Goal: Check status: Check status

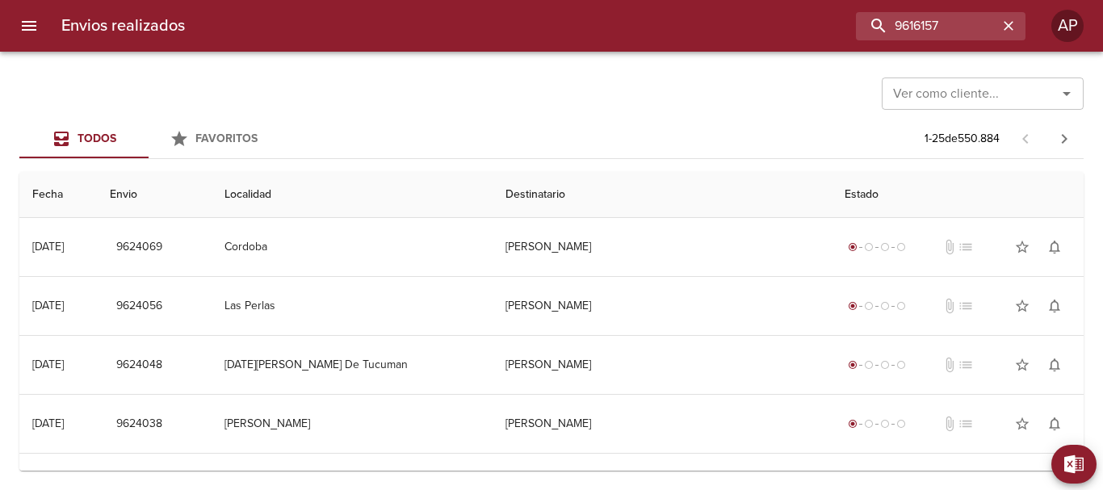
type input "9616157"
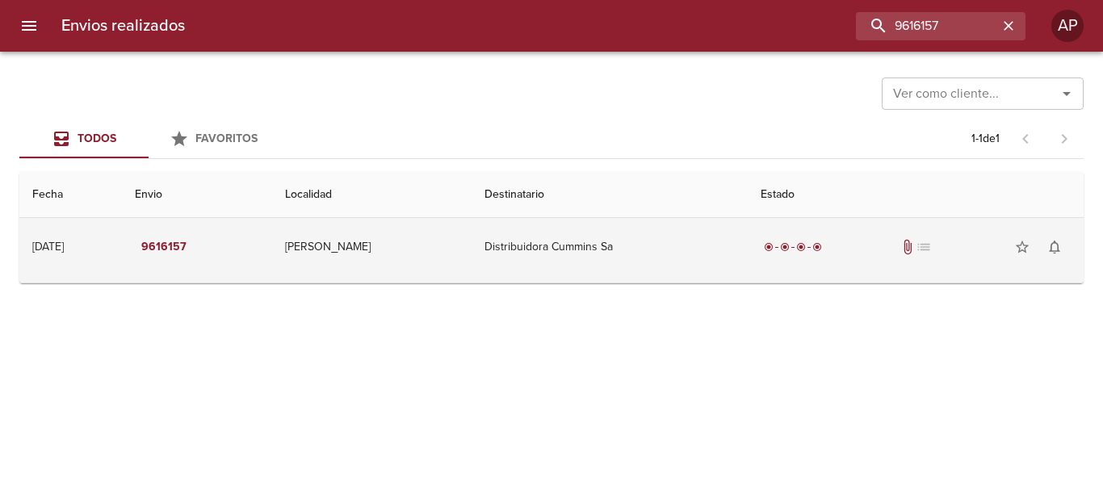
click at [908, 249] on span "attach_file" at bounding box center [907, 247] width 16 height 16
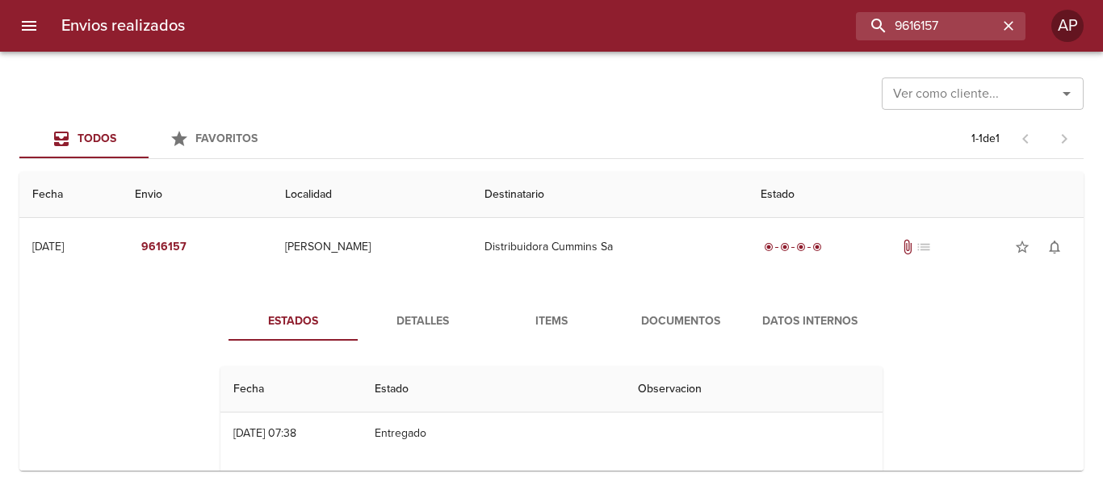
click at [688, 324] on span "Documentos" at bounding box center [681, 322] width 110 height 20
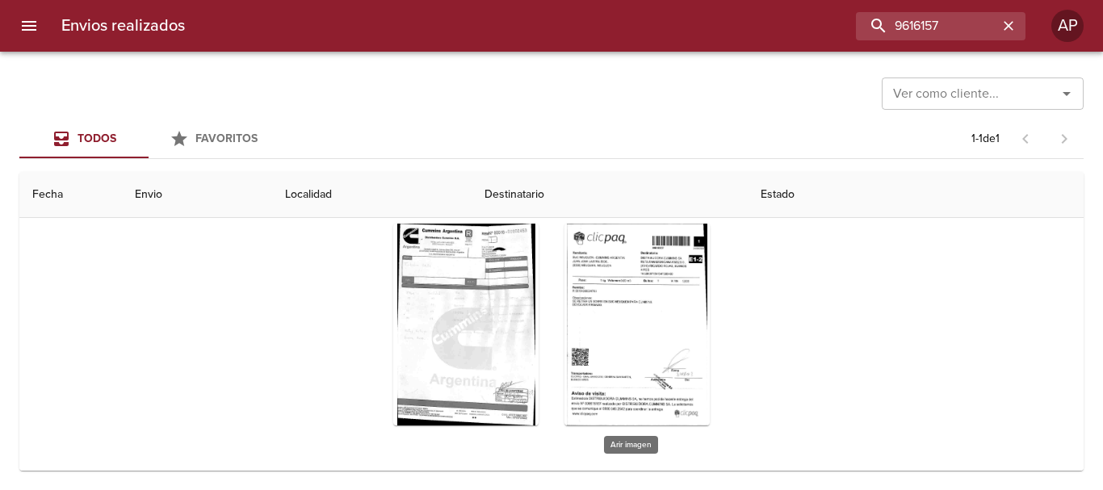
scroll to position [187, 0]
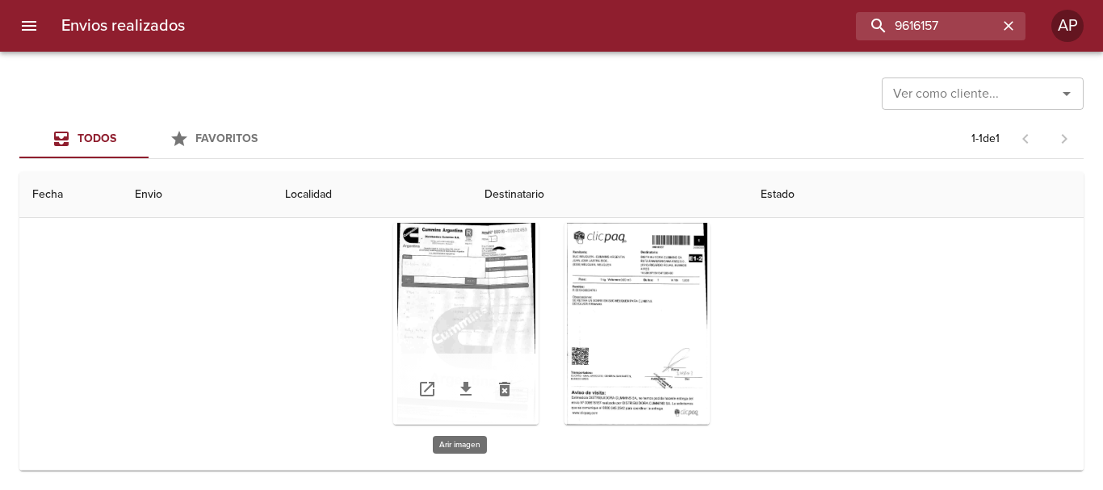
click at [424, 266] on div "Tabla de envíos del cliente" at bounding box center [465, 324] width 145 height 202
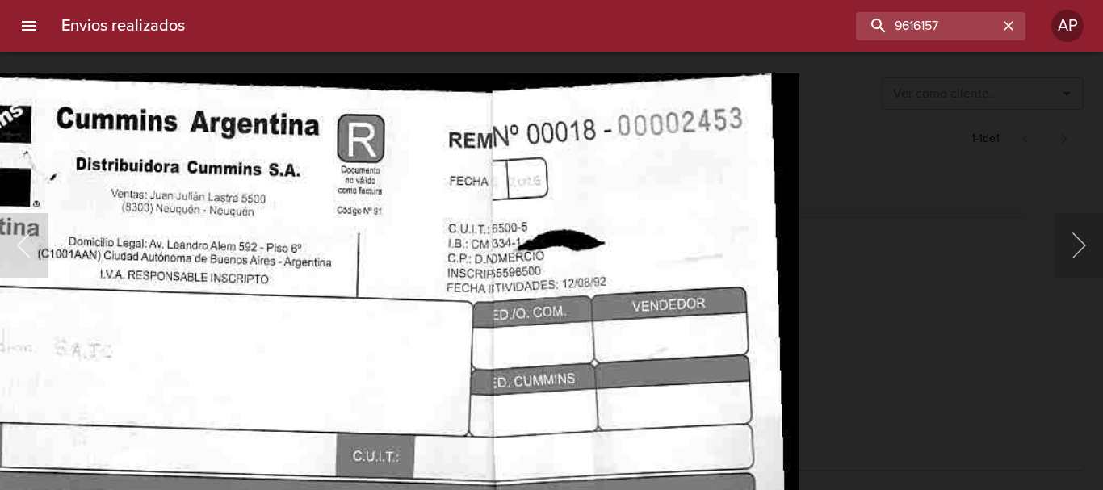
click at [904, 224] on div "Lightbox" at bounding box center [551, 245] width 1103 height 490
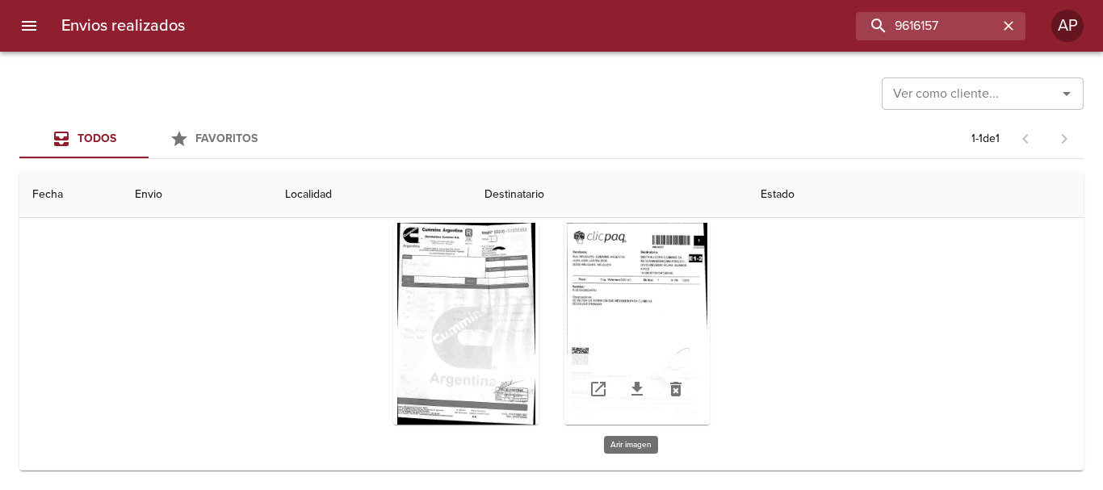
click at [673, 249] on div "Tabla de envíos del cliente" at bounding box center [636, 324] width 145 height 202
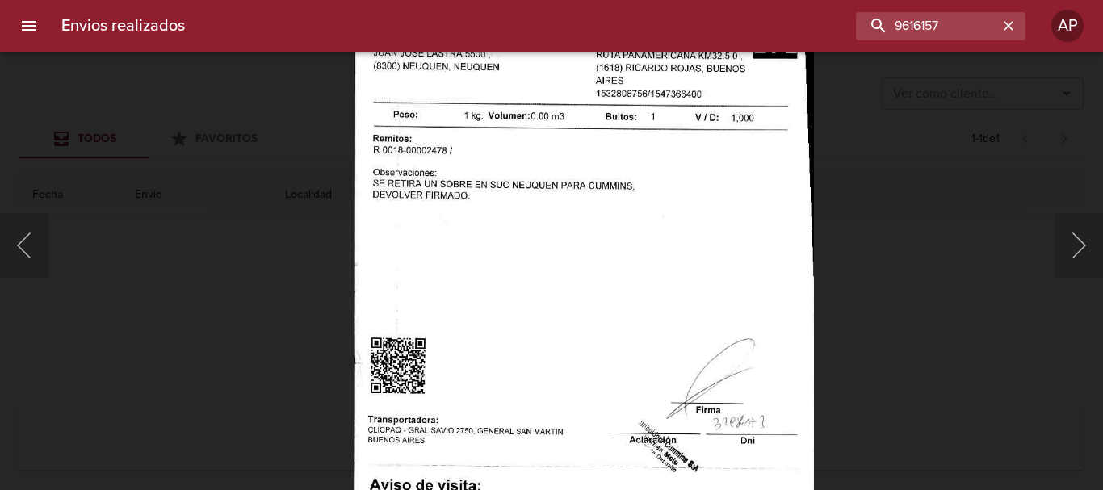
click at [864, 225] on div "Lightbox" at bounding box center [551, 245] width 1103 height 490
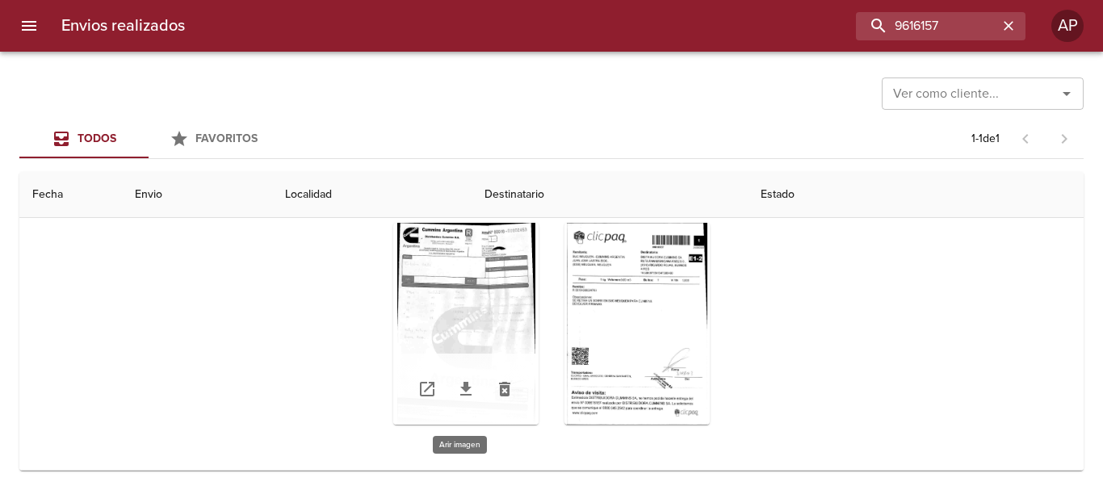
click at [476, 246] on div "Tabla de envíos del cliente" at bounding box center [465, 324] width 145 height 202
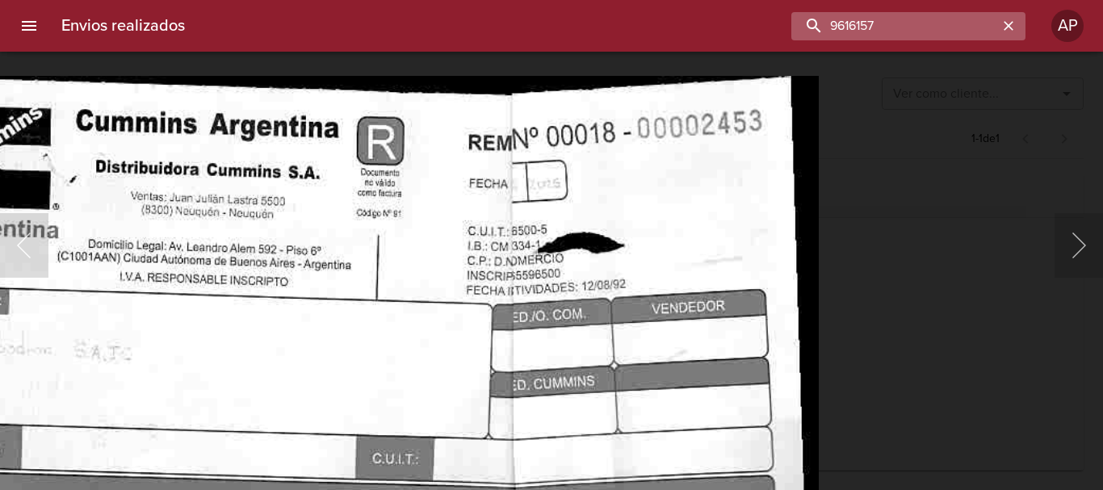
click at [983, 26] on input "9616157" at bounding box center [894, 26] width 207 height 28
click at [1013, 149] on div "Lightbox" at bounding box center [551, 245] width 1103 height 490
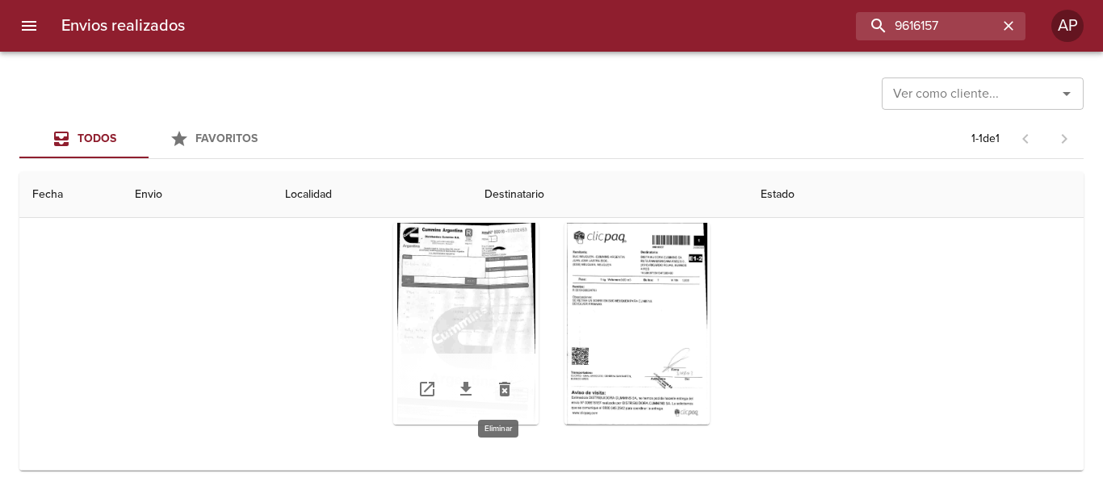
click at [501, 390] on icon "Tabla de envíos del cliente" at bounding box center [504, 389] width 11 height 15
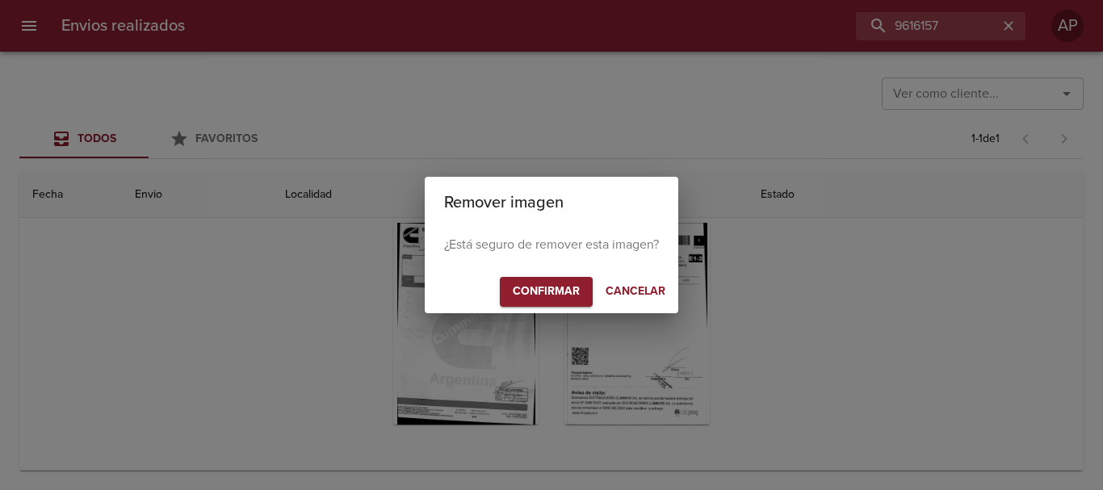
click at [554, 290] on span "Confirmar" at bounding box center [546, 292] width 67 height 20
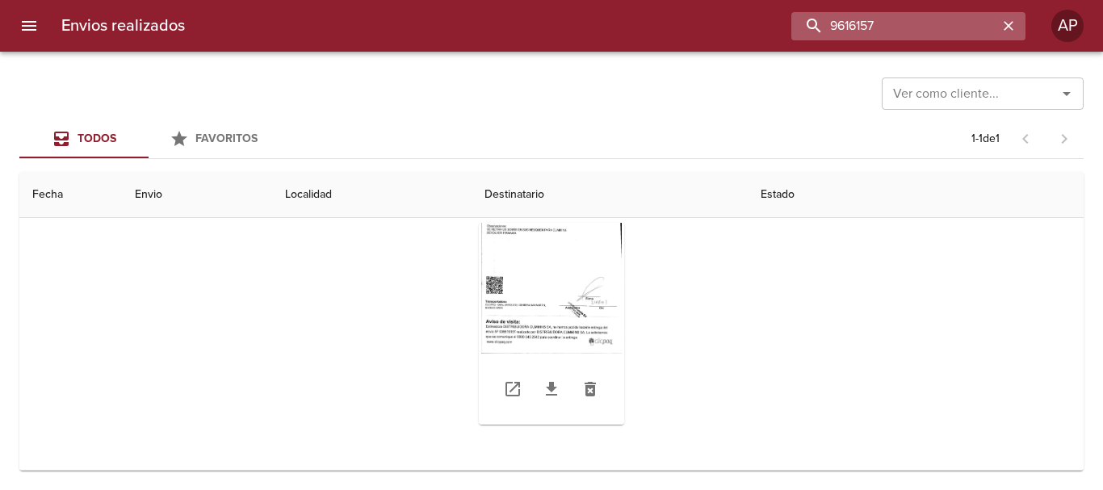
click at [982, 25] on input "9616157" at bounding box center [894, 26] width 207 height 28
type input "9605312"
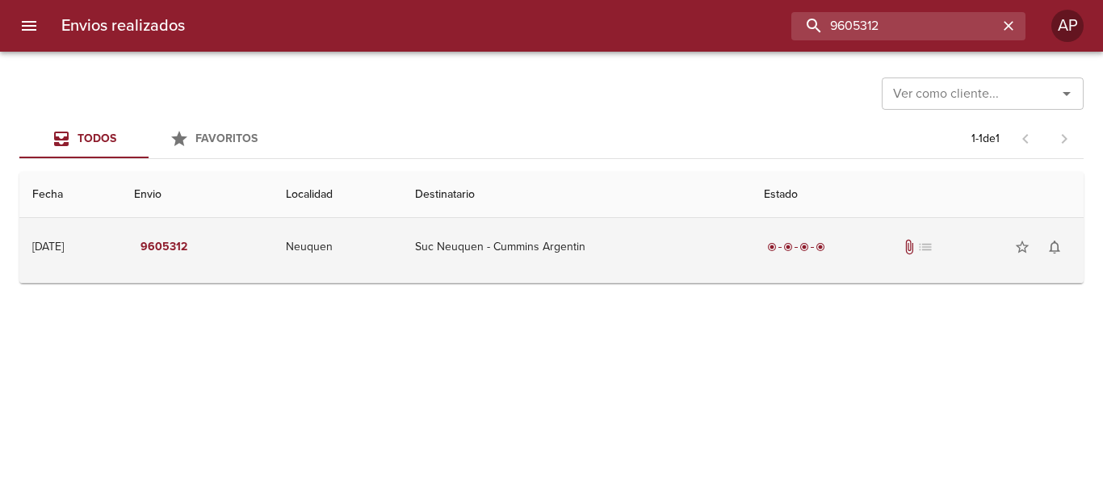
scroll to position [0, 0]
click at [853, 240] on div "radio_button_checked radio_button_checked radio_button_checked radio_button_che…" at bounding box center [917, 247] width 307 height 32
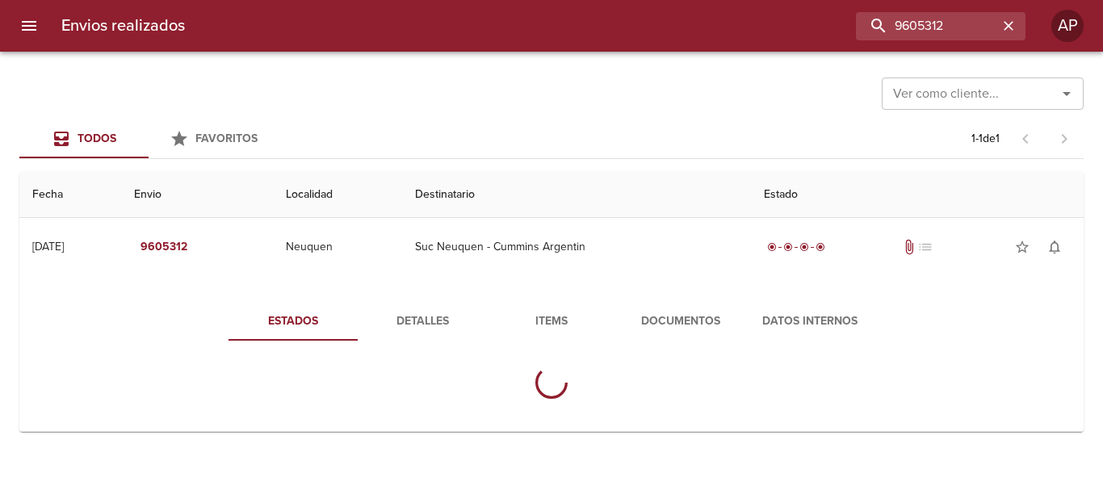
click at [688, 321] on span "Documentos" at bounding box center [681, 322] width 110 height 20
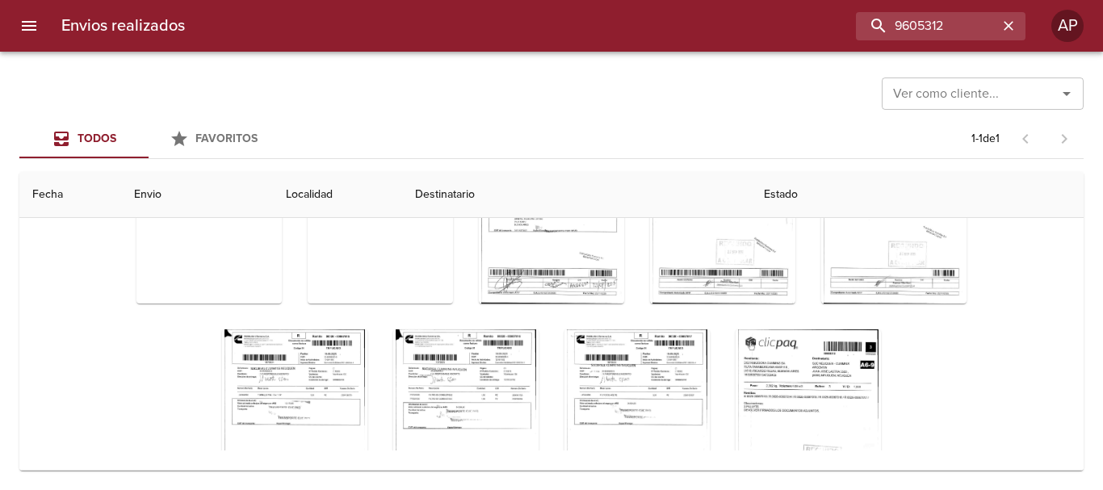
scroll to position [403, 0]
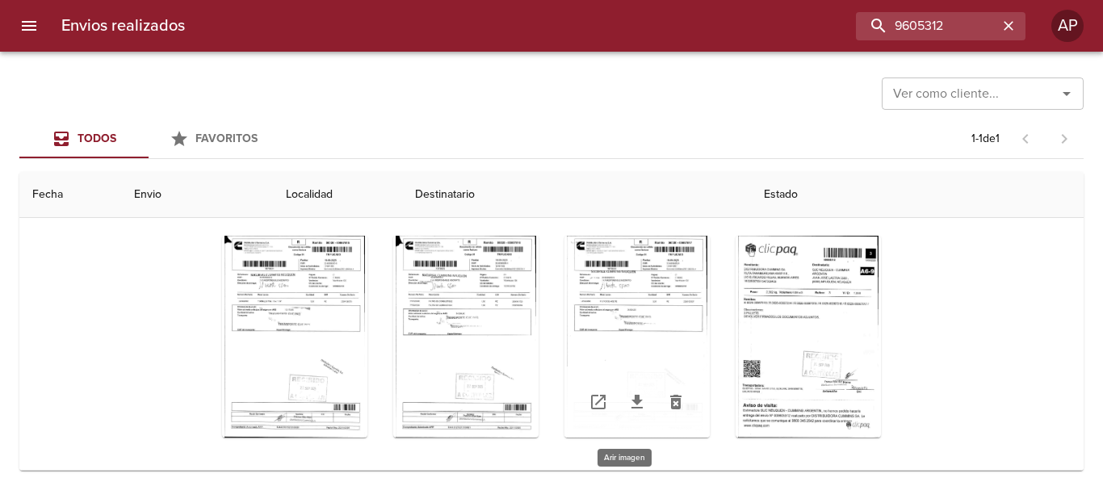
click at [639, 266] on div "Tabla de envíos del cliente" at bounding box center [636, 337] width 145 height 202
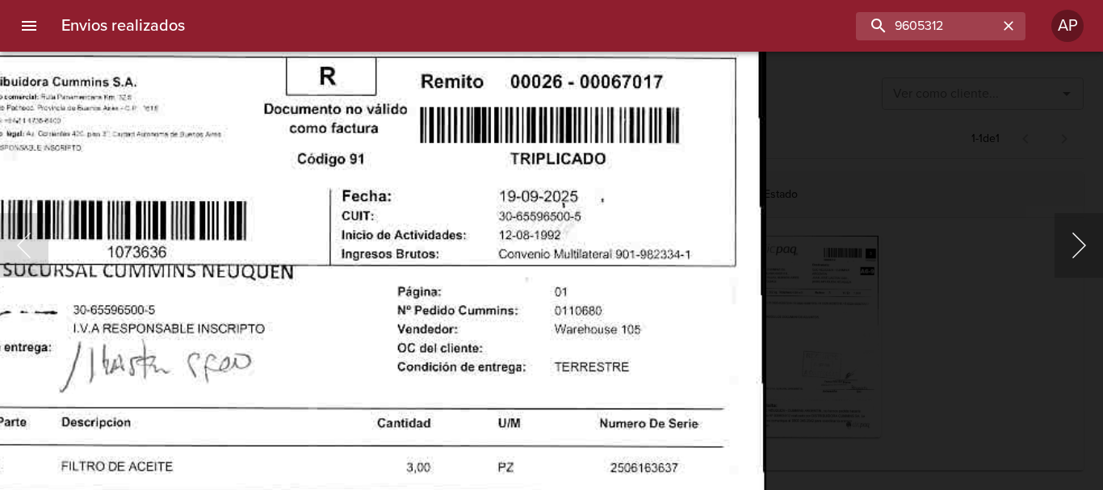
click at [1082, 254] on button "Siguiente" at bounding box center [1079, 245] width 48 height 65
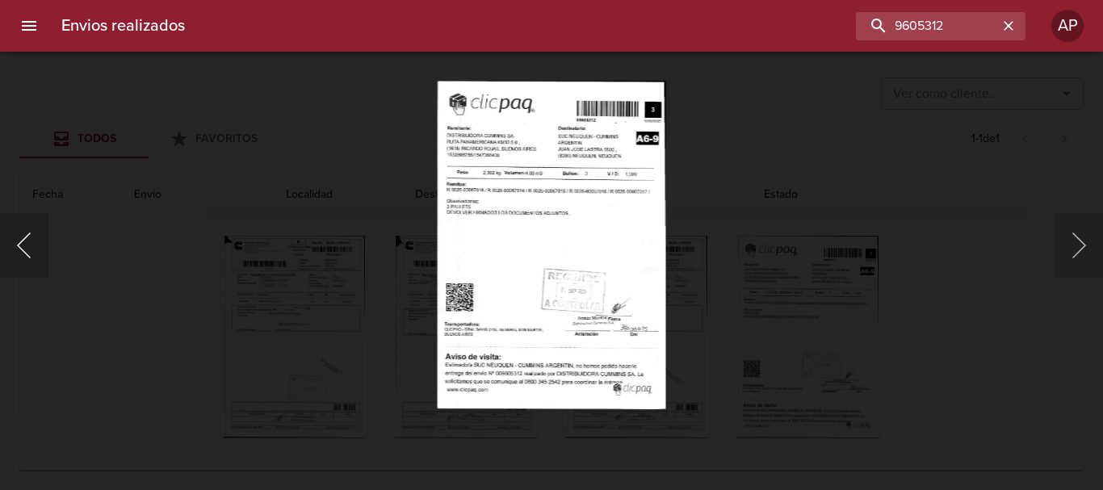
click at [19, 249] on button "Anterior" at bounding box center [24, 245] width 48 height 65
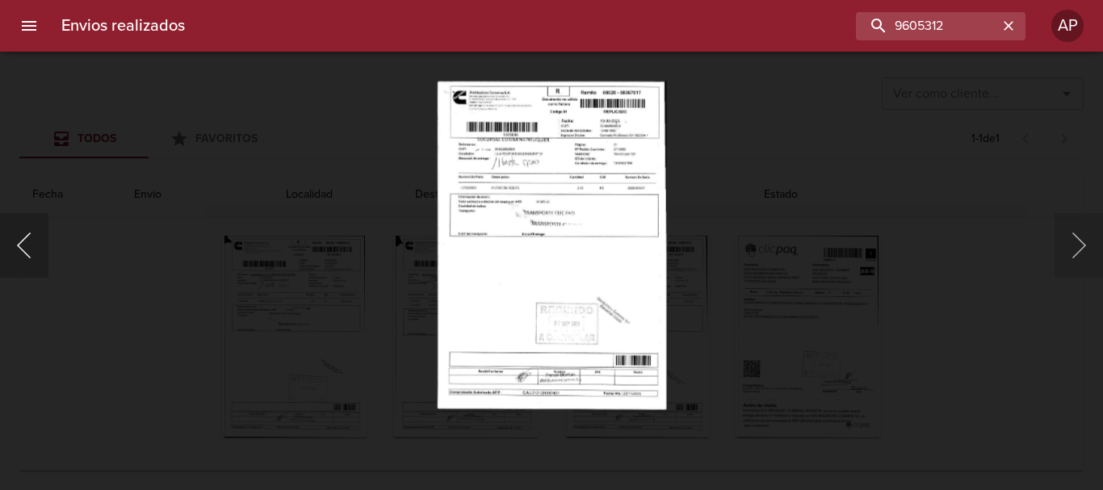
click at [19, 249] on button "Anterior" at bounding box center [24, 245] width 48 height 65
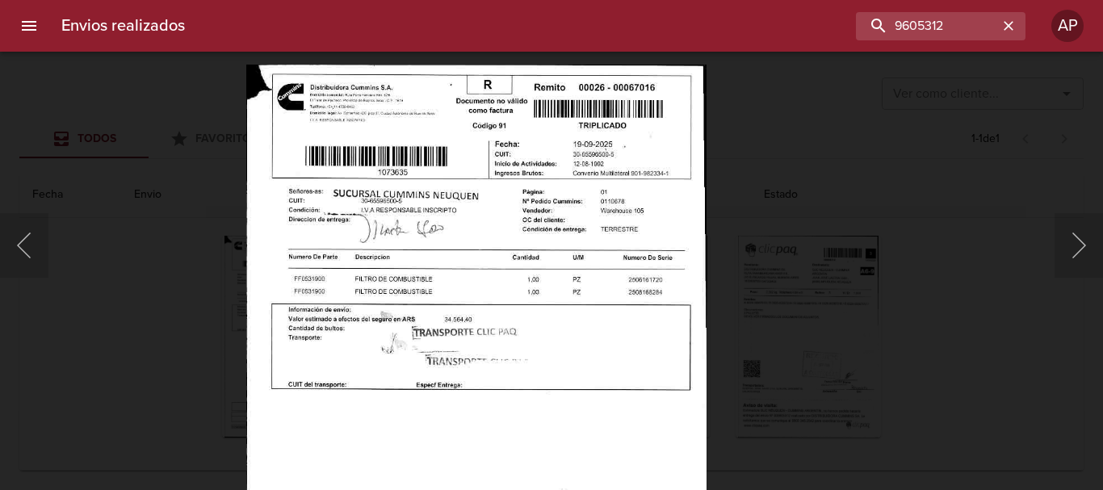
drag, startPoint x: 29, startPoint y: 245, endPoint x: 167, endPoint y: 237, distance: 138.3
click at [31, 244] on button "Anterior" at bounding box center [24, 245] width 48 height 65
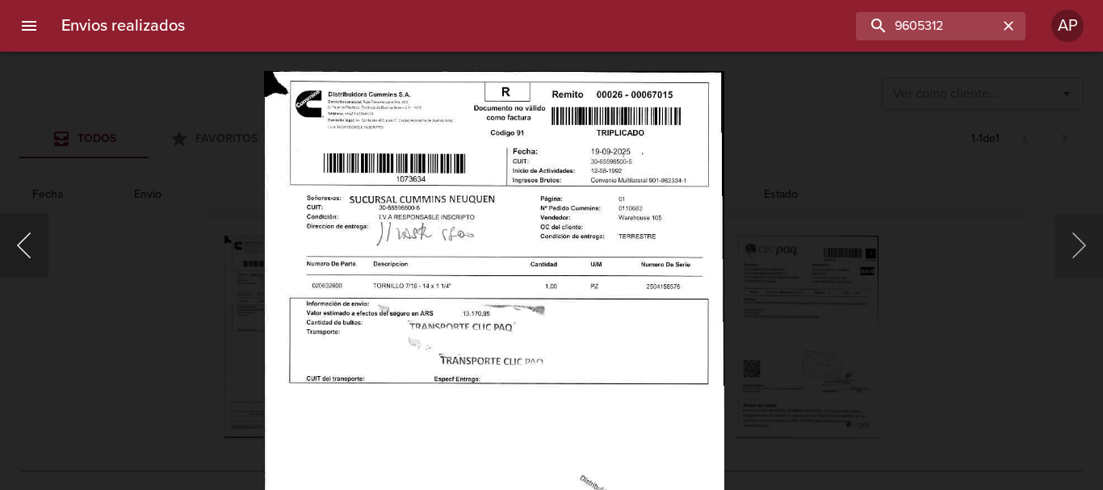
click at [39, 235] on button "Anterior" at bounding box center [24, 245] width 48 height 65
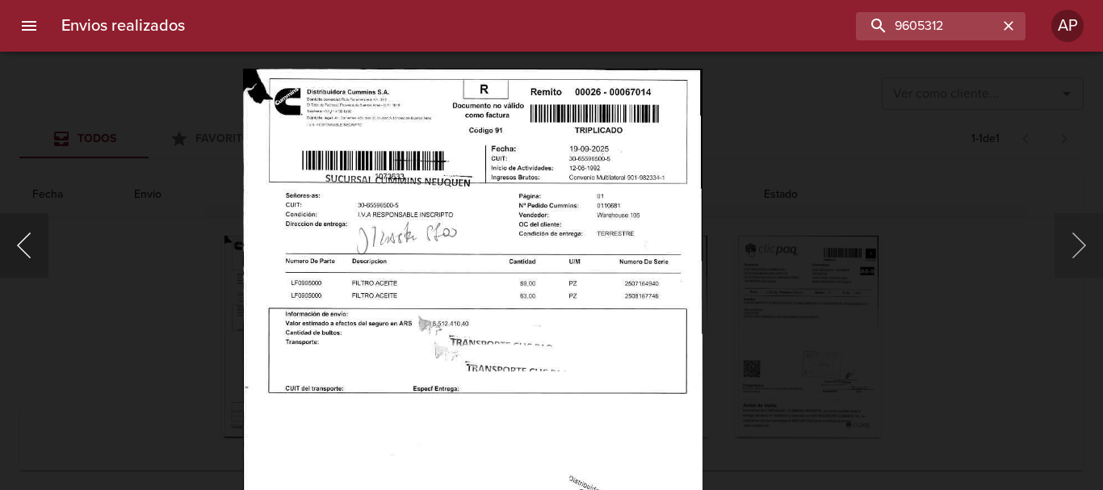
click at [32, 230] on button "Anterior" at bounding box center [24, 245] width 48 height 65
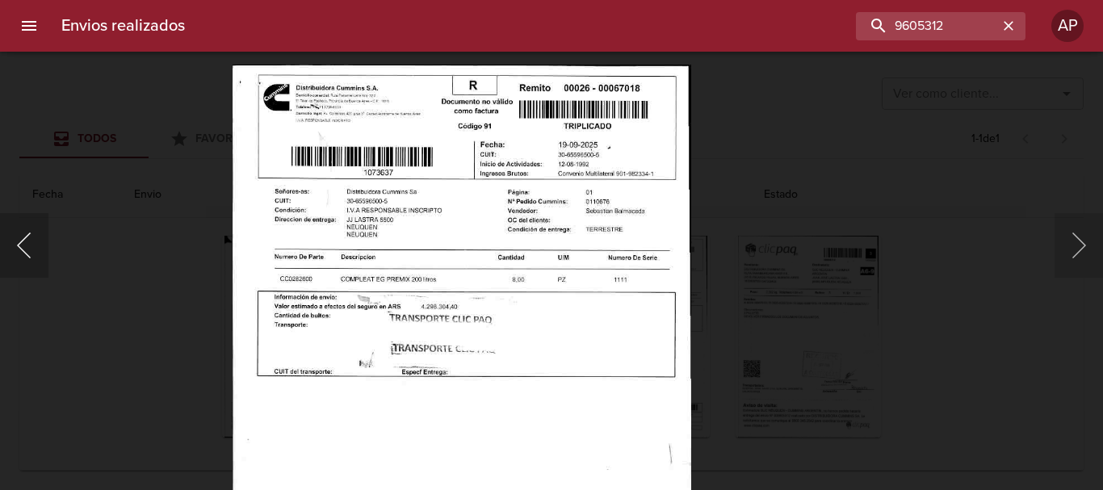
drag, startPoint x: 31, startPoint y: 234, endPoint x: 65, endPoint y: 235, distance: 33.9
click at [36, 235] on button "Anterior" at bounding box center [24, 245] width 48 height 65
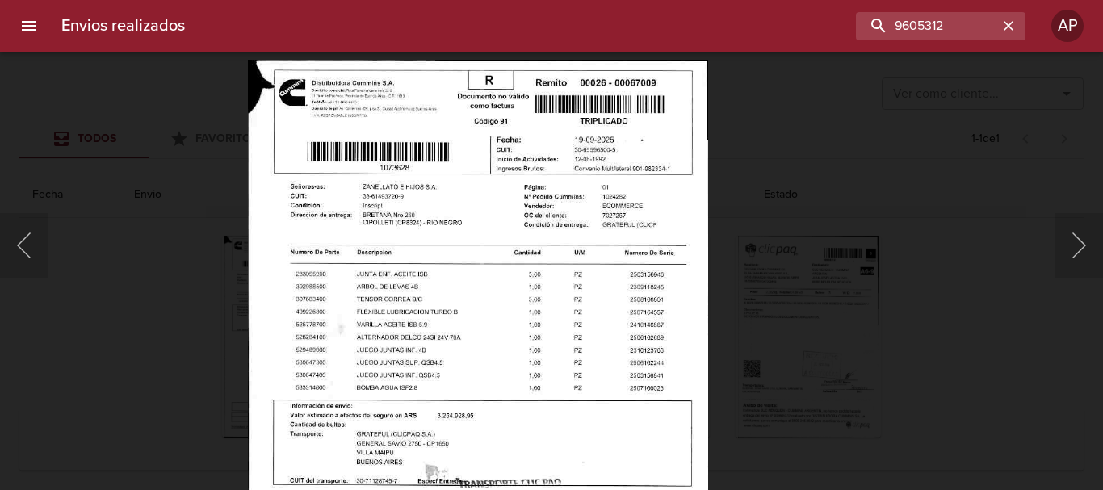
click at [925, 76] on div "Lightbox" at bounding box center [551, 245] width 1103 height 490
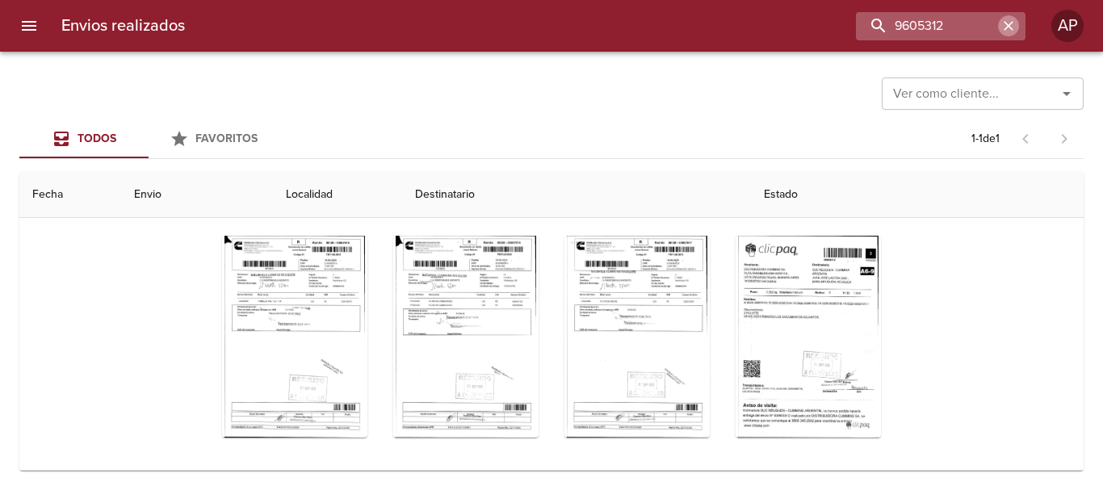
click at [1008, 23] on icon "button" at bounding box center [1008, 26] width 16 height 16
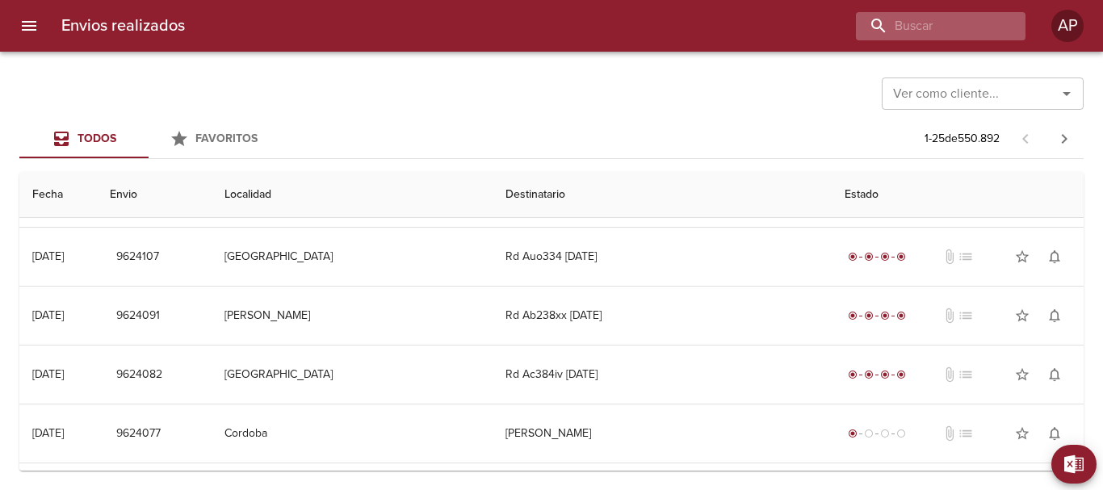
scroll to position [0, 0]
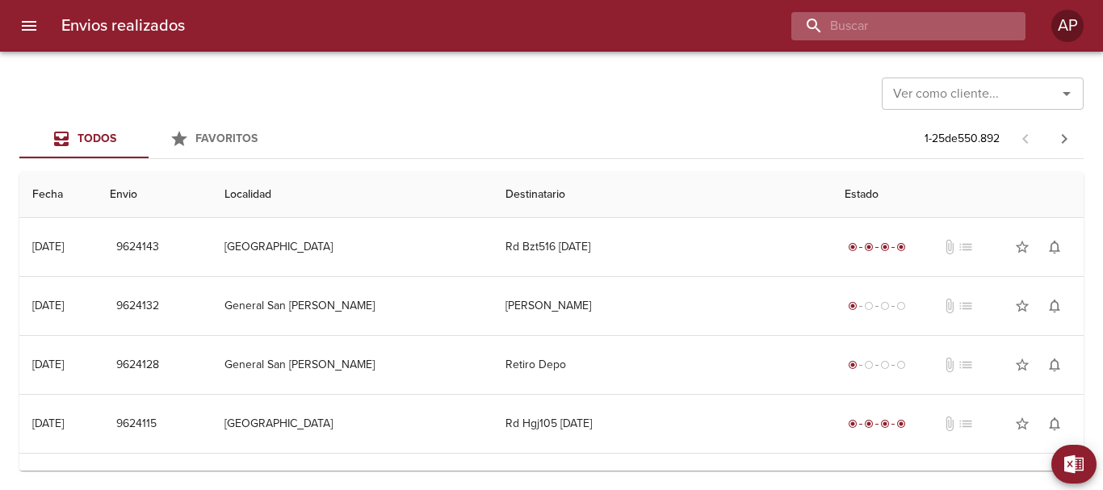
click at [966, 31] on input "buscar" at bounding box center [894, 26] width 207 height 28
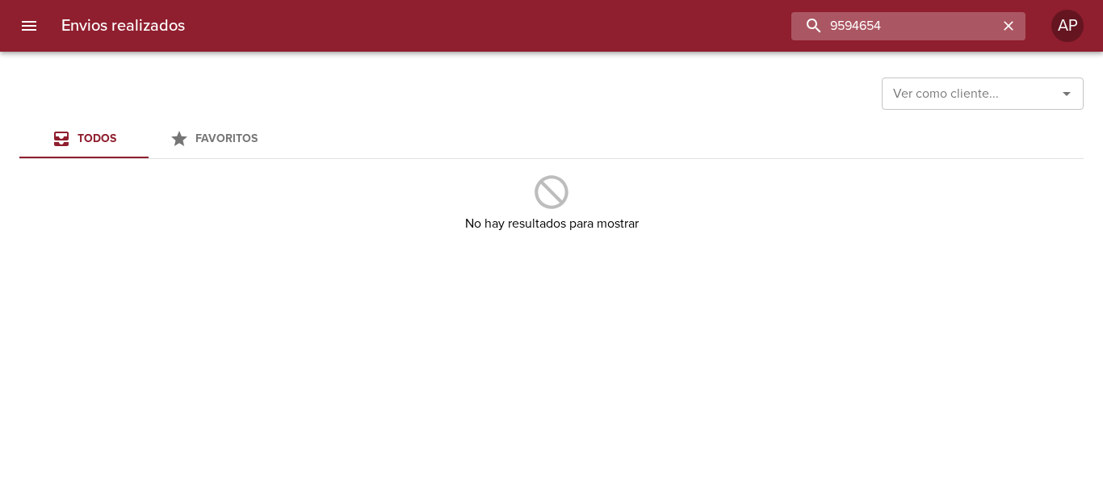
click at [945, 27] on input "9594654" at bounding box center [894, 26] width 207 height 28
type input "9594645"
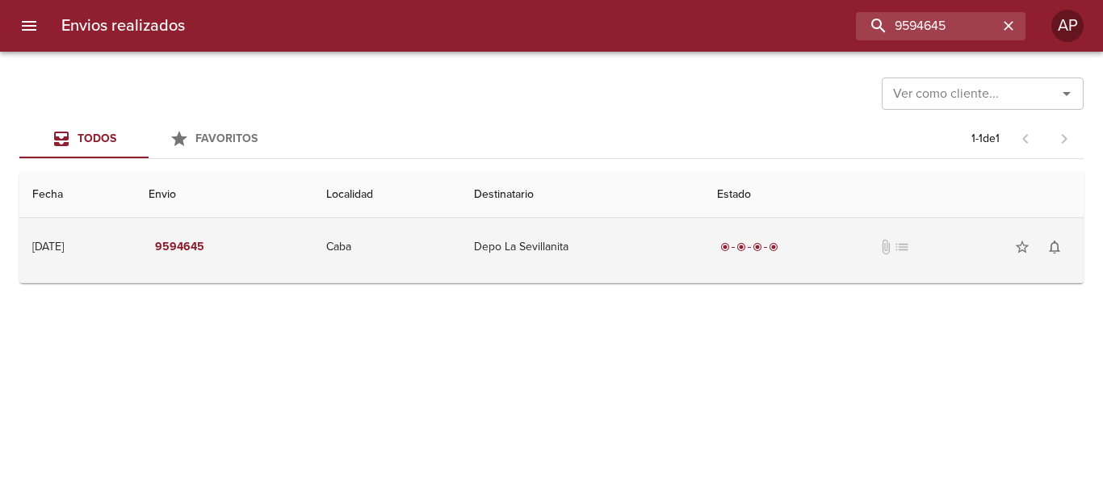
click at [678, 250] on td "Depo La Sevillanita" at bounding box center [583, 247] width 244 height 58
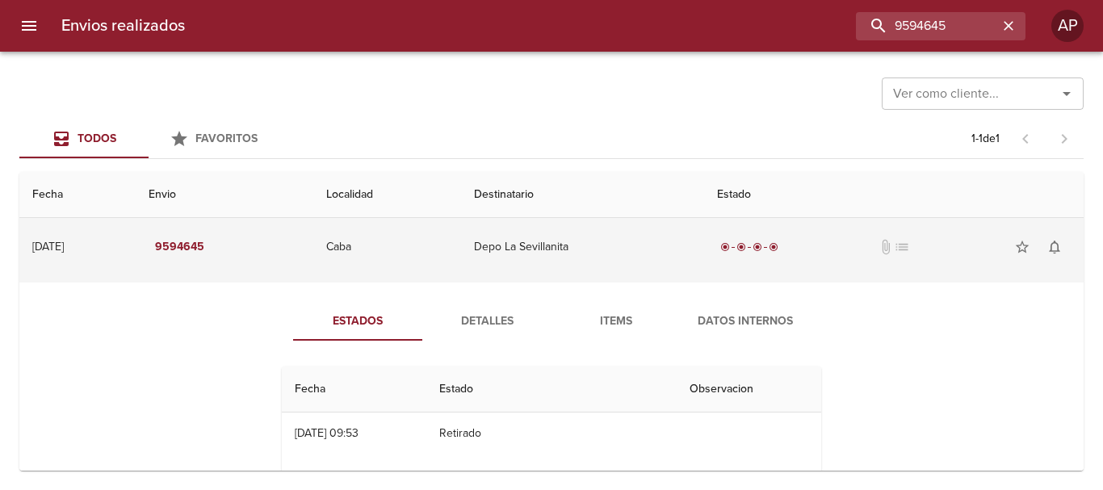
drag, startPoint x: 639, startPoint y: 217, endPoint x: 639, endPoint y: 229, distance: 12.1
click at [639, 223] on table "Fecha Envio Localidad Destinatario Estado [DATE] [DATE] 9594645 Caba Depo La Se…" at bounding box center [551, 372] width 1064 height 400
click at [639, 229] on td "Depo La Sevillanita" at bounding box center [583, 247] width 244 height 58
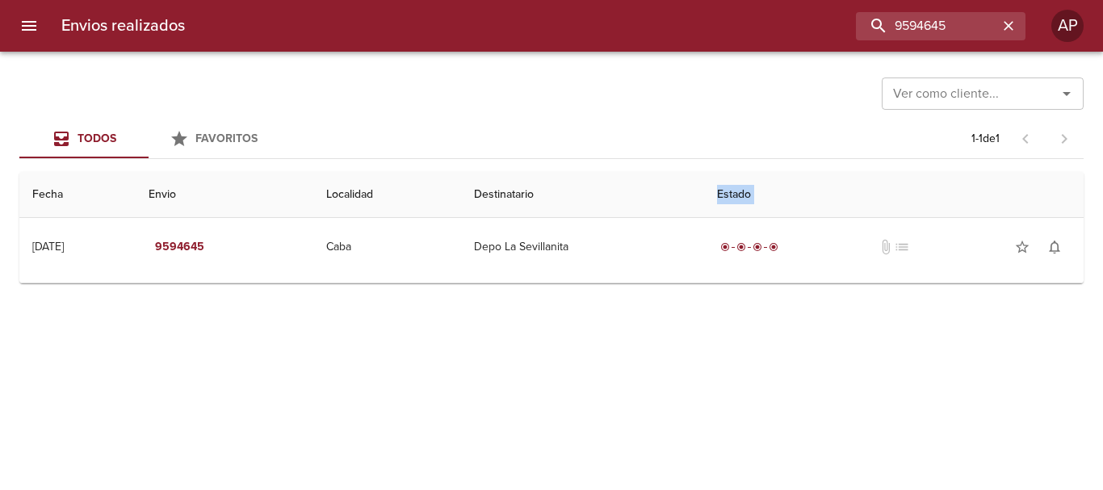
click at [705, 199] on th "Destinatario" at bounding box center [583, 195] width 244 height 46
click at [1002, 27] on icon "button" at bounding box center [1008, 26] width 16 height 16
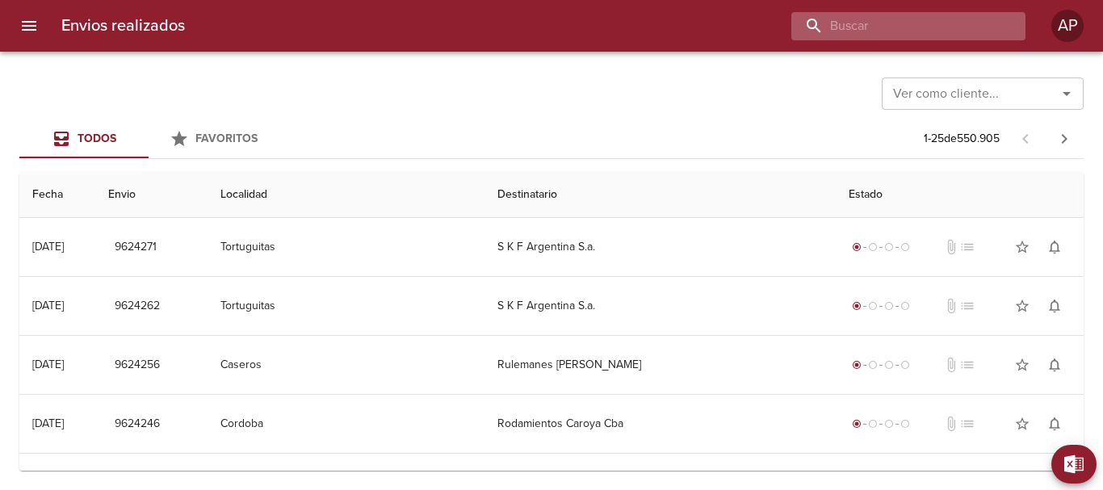
click at [926, 25] on input "buscar" at bounding box center [894, 26] width 207 height 28
type input "8850814"
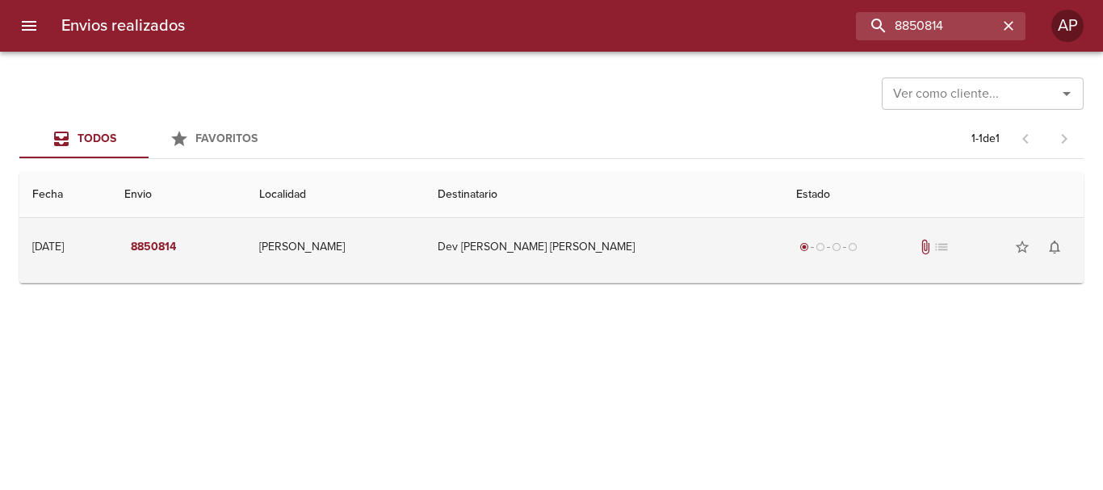
click at [908, 258] on div "radio_button_checked radio_button_unchecked radio_button_unchecked radio_button…" at bounding box center [933, 247] width 275 height 32
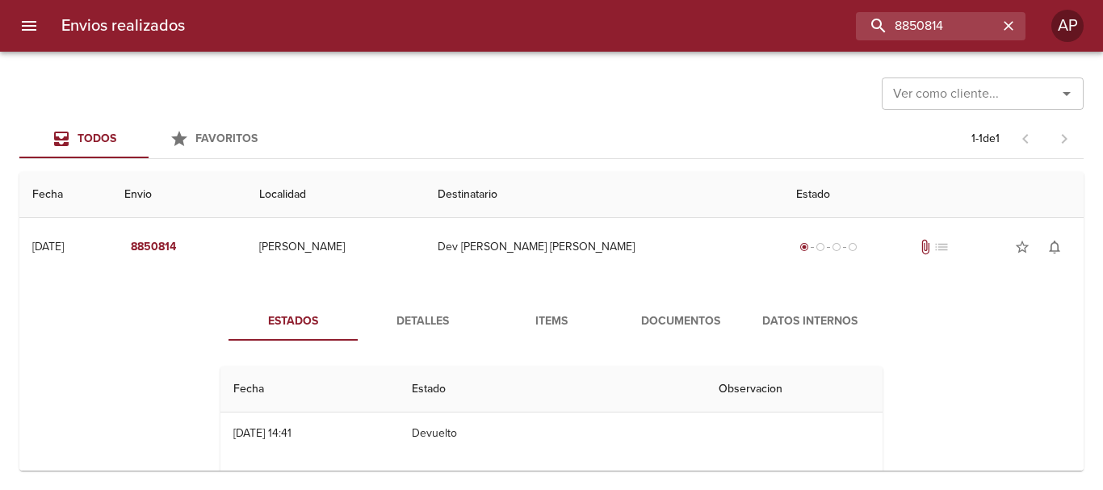
click at [728, 317] on span "Documentos" at bounding box center [681, 322] width 110 height 20
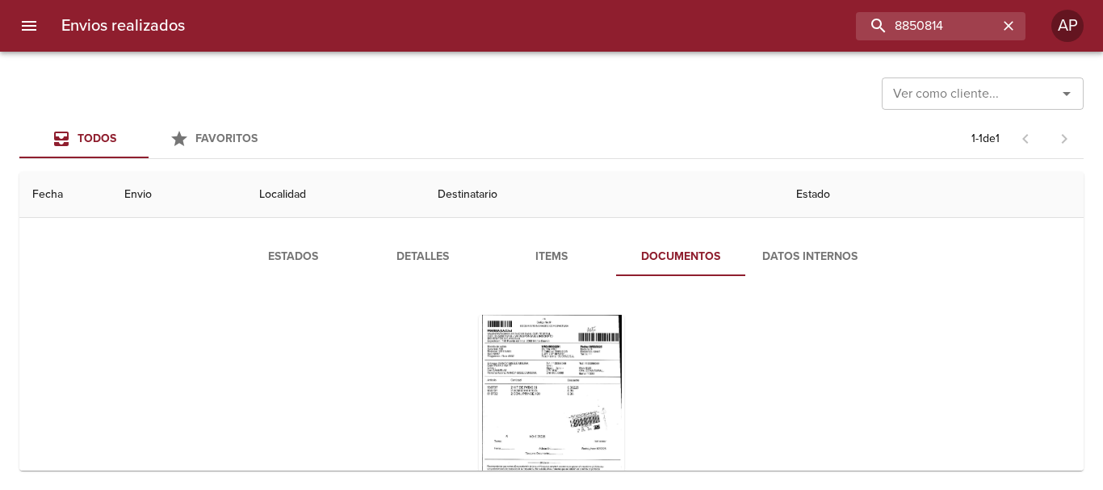
scroll to position [157, 0]
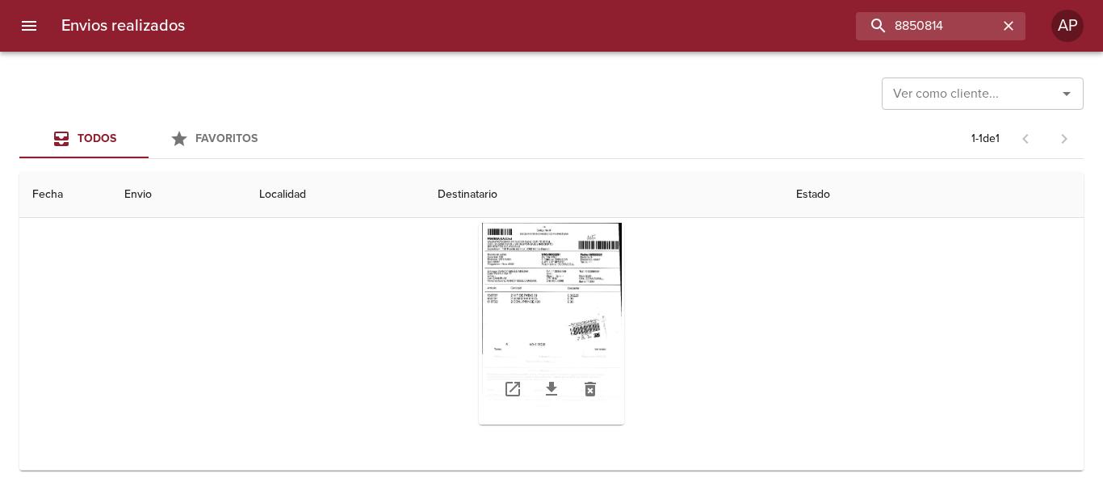
click at [575, 290] on div "Tabla de envíos del cliente" at bounding box center [551, 324] width 145 height 202
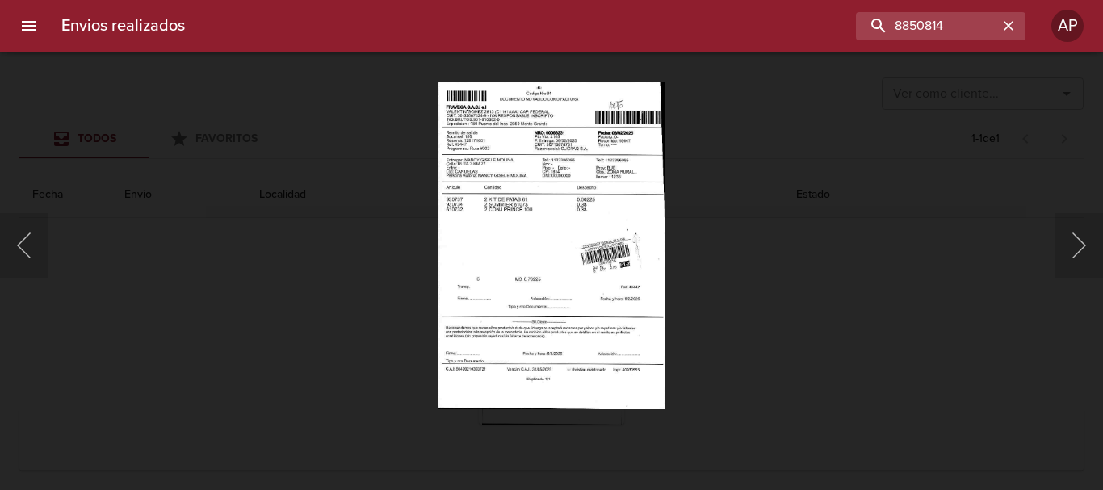
click at [810, 350] on div "Lightbox" at bounding box center [551, 245] width 1103 height 490
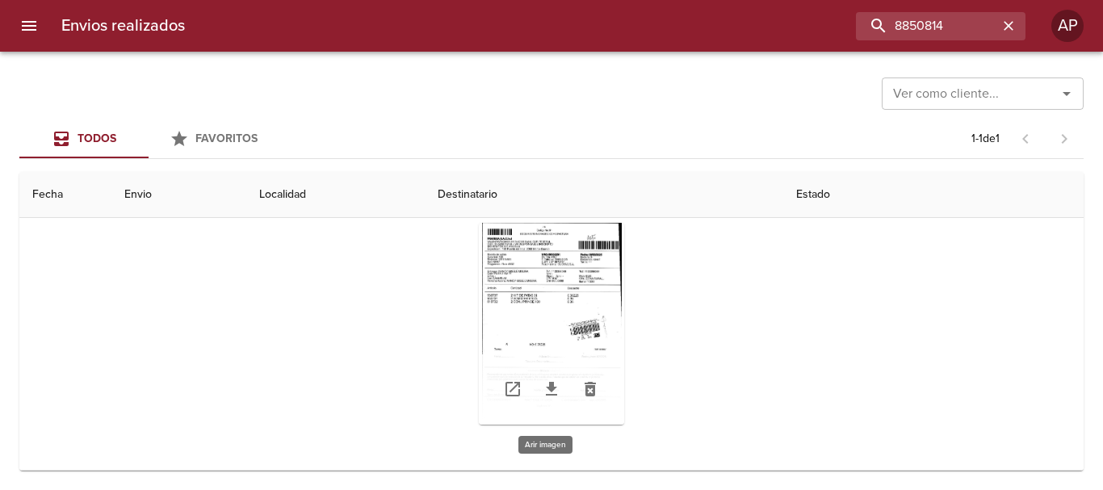
click at [522, 295] on div "Tabla de envíos del cliente" at bounding box center [551, 324] width 145 height 202
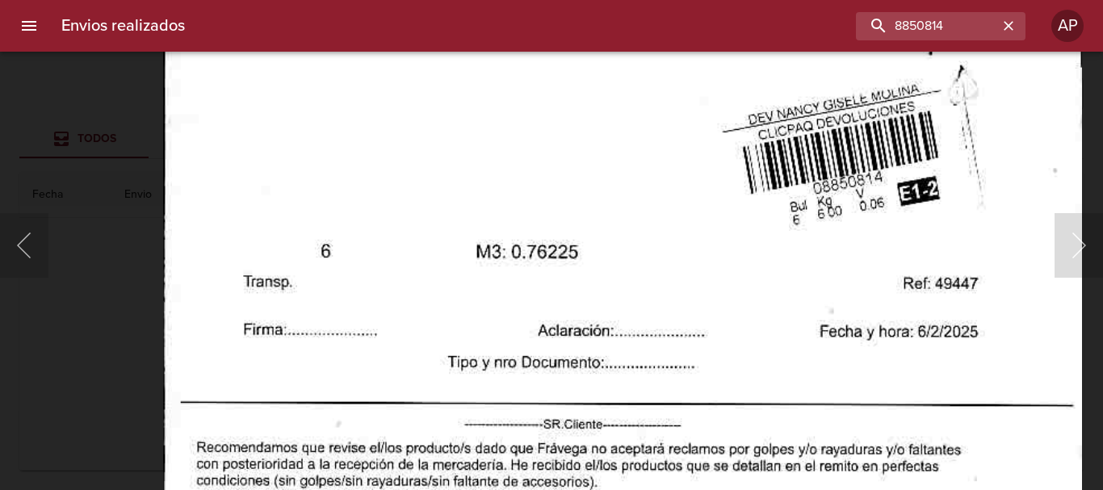
click at [131, 287] on div "Lightbox" at bounding box center [551, 245] width 1103 height 490
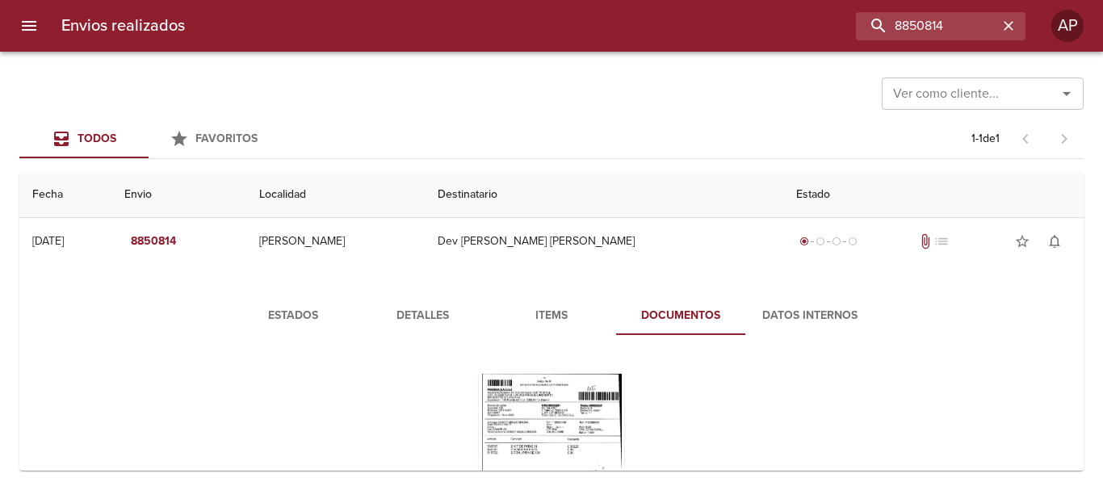
scroll to position [0, 0]
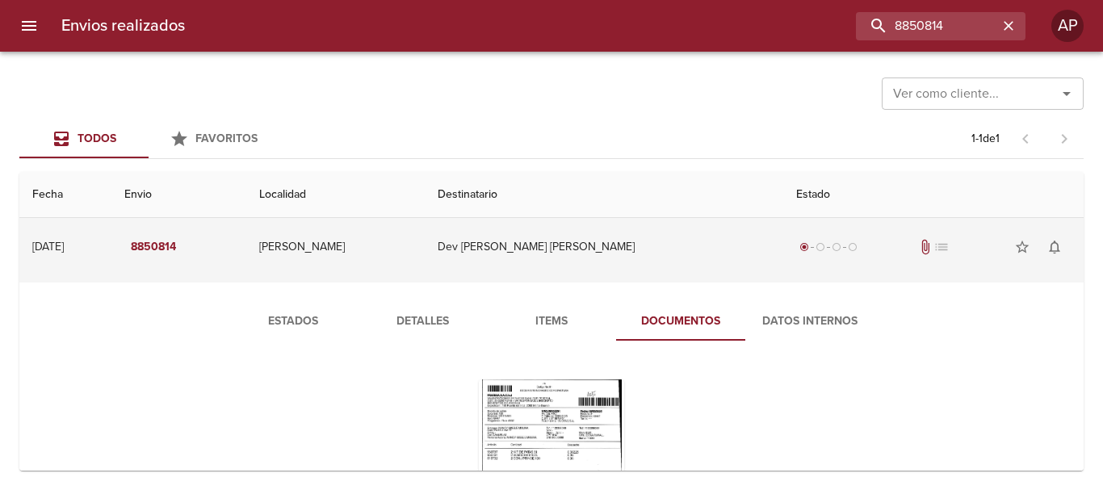
click at [712, 252] on td "Dev [PERSON_NAME] [PERSON_NAME]" at bounding box center [604, 247] width 359 height 58
